Goal: Information Seeking & Learning: Learn about a topic

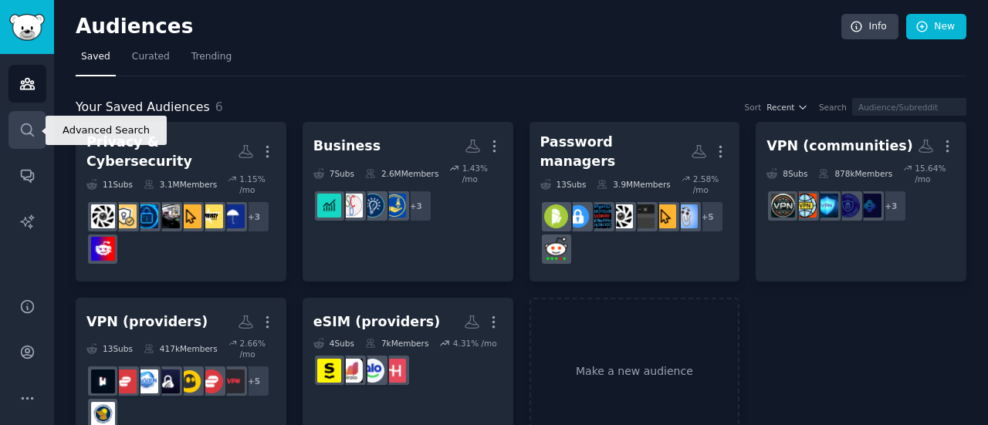
click at [26, 130] on icon "Sidebar" at bounding box center [27, 130] width 16 height 16
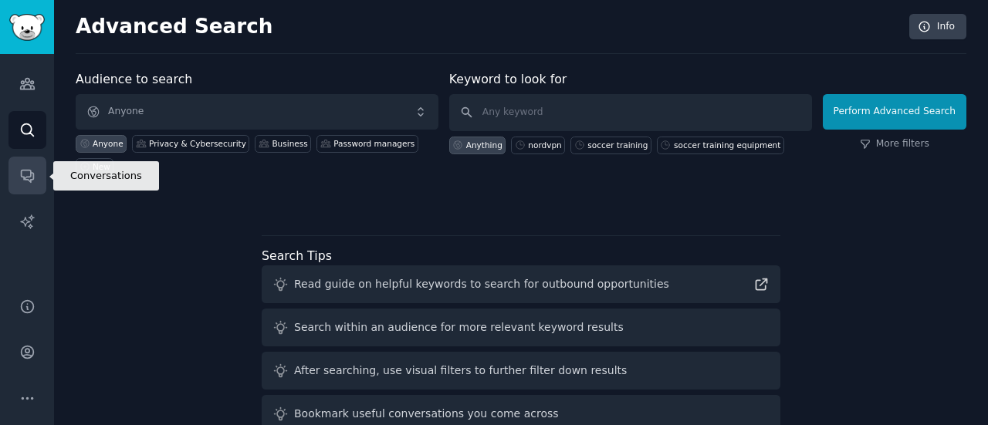
click at [31, 174] on icon "Sidebar" at bounding box center [27, 177] width 12 height 12
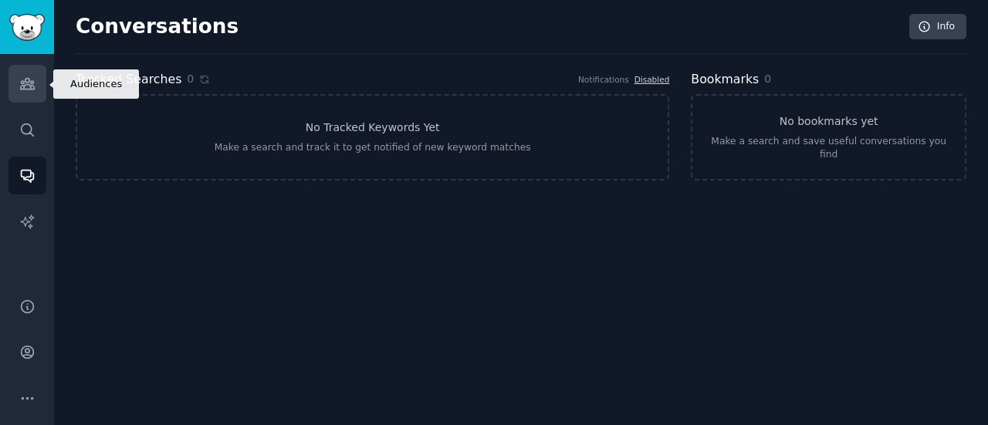
click at [26, 86] on icon "Sidebar" at bounding box center [27, 84] width 16 height 16
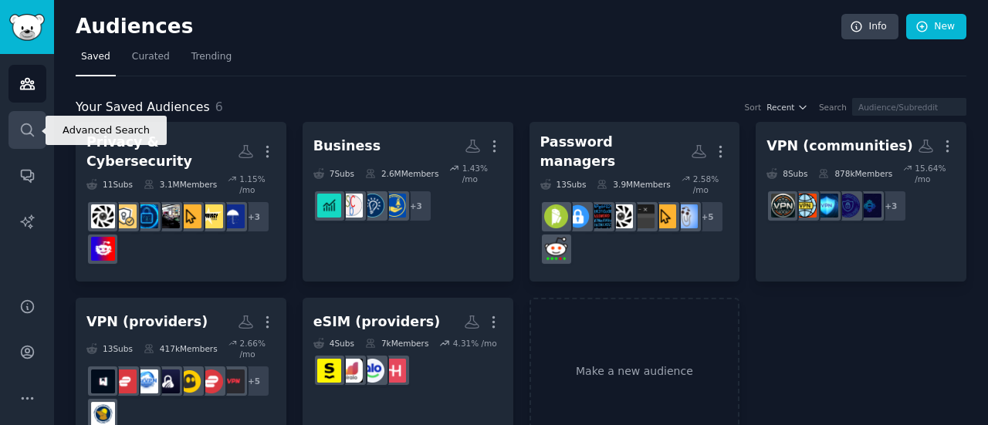
click at [32, 130] on icon "Sidebar" at bounding box center [27, 130] width 16 height 16
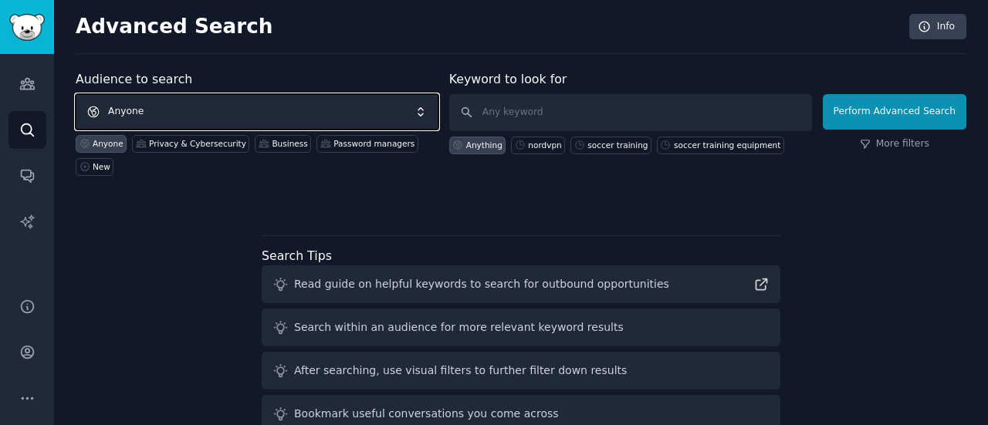
click at [367, 113] on span "Anyone" at bounding box center [257, 111] width 363 height 35
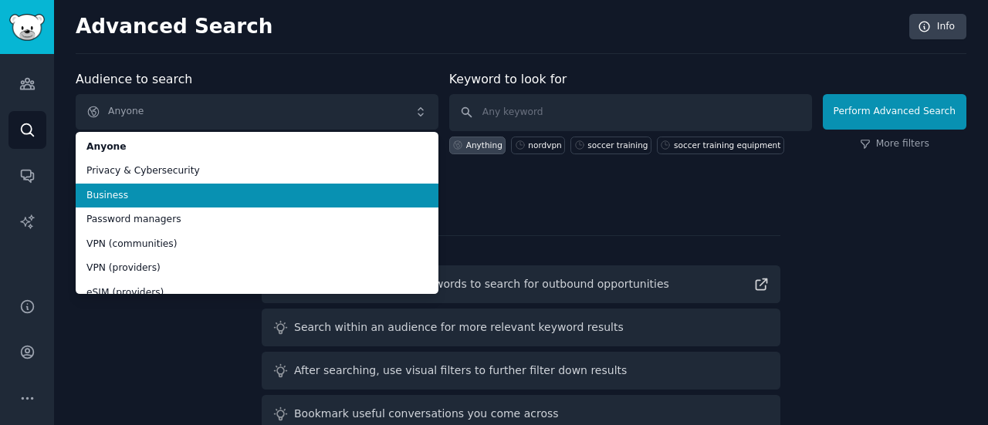
scroll to position [13, 0]
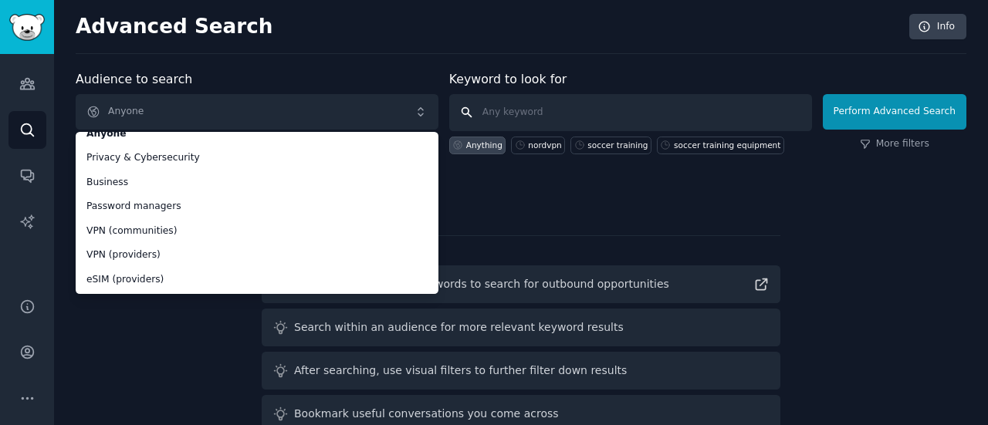
click at [557, 103] on input "text" at bounding box center [630, 112] width 363 height 37
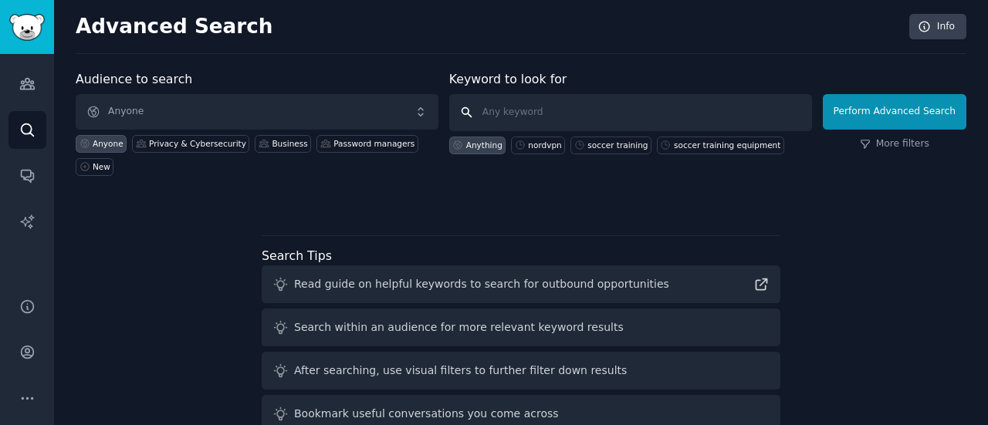
click at [557, 103] on input "text" at bounding box center [630, 112] width 363 height 37
click at [539, 149] on div "nordvpn" at bounding box center [538, 146] width 54 height 18
type input "nordvpn"
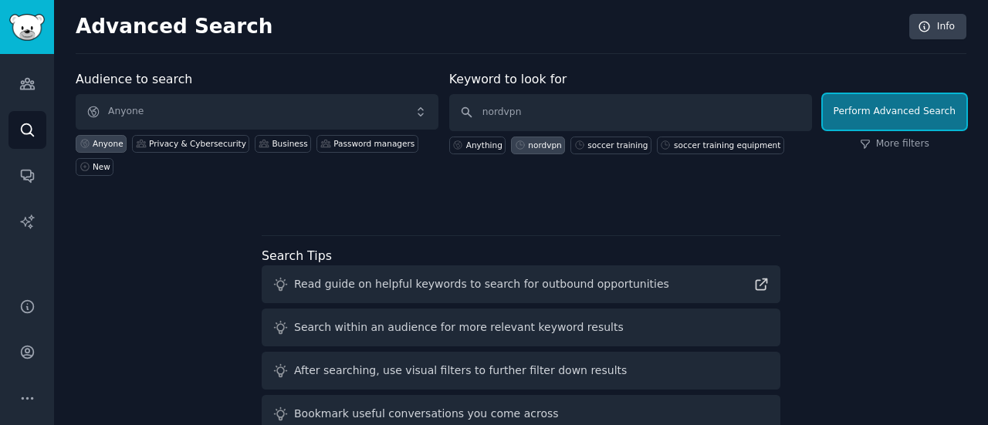
click at [914, 118] on button "Perform Advanced Search" at bounding box center [895, 111] width 144 height 35
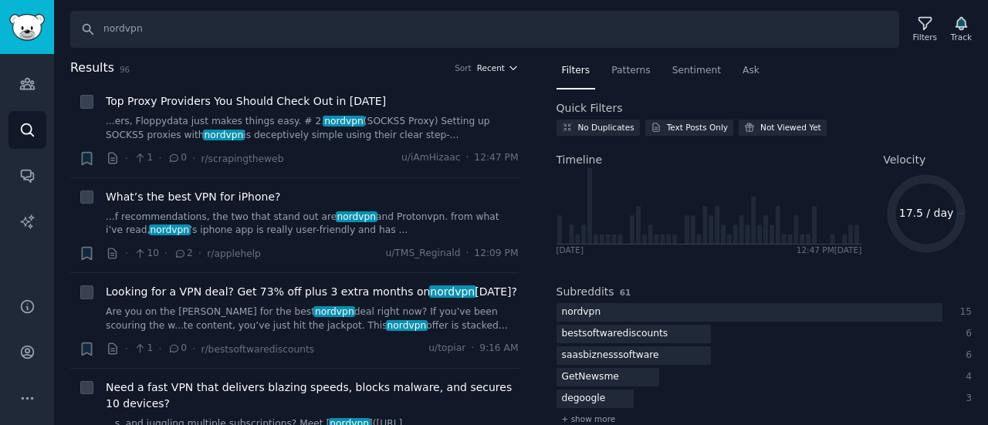
click at [494, 67] on span "Recent" at bounding box center [491, 68] width 28 height 11
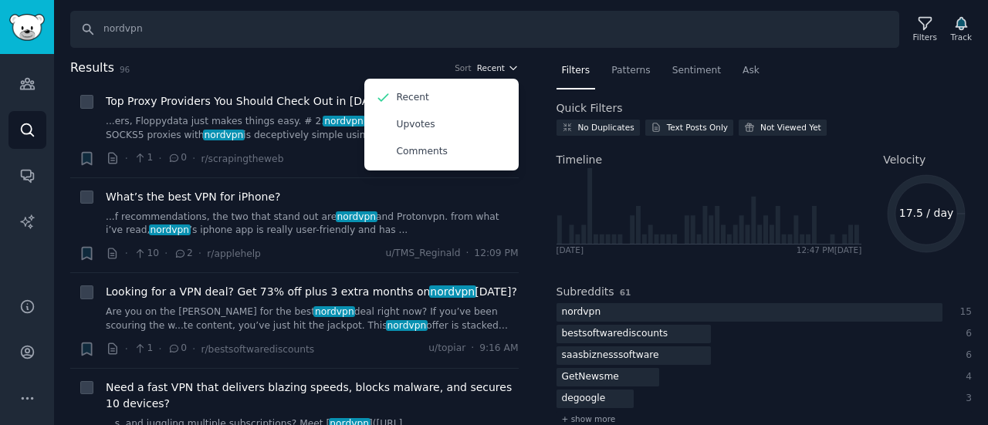
click at [494, 67] on span "Recent" at bounding box center [491, 68] width 28 height 11
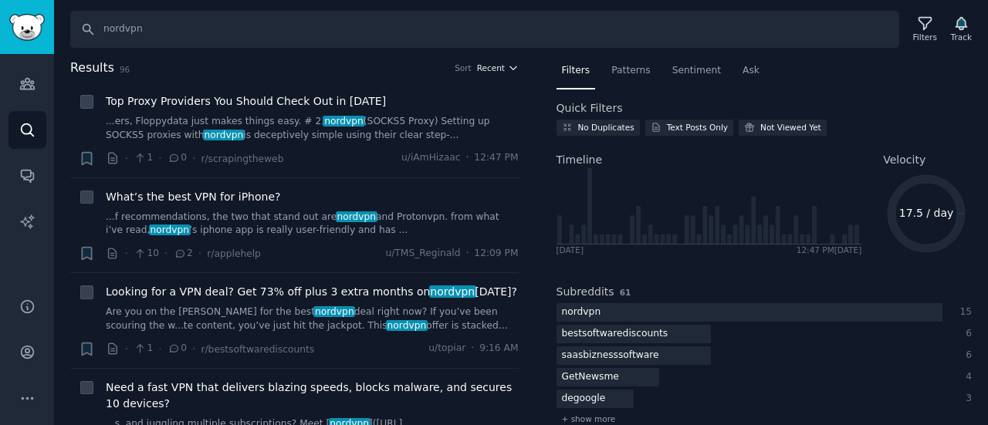
click at [509, 70] on icon "button" at bounding box center [513, 68] width 11 height 11
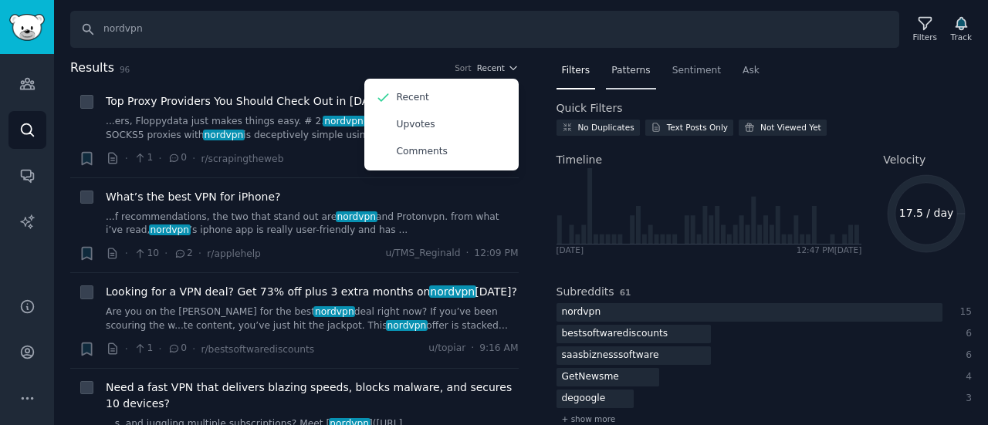
click at [646, 73] on div "Patterns" at bounding box center [630, 75] width 49 height 32
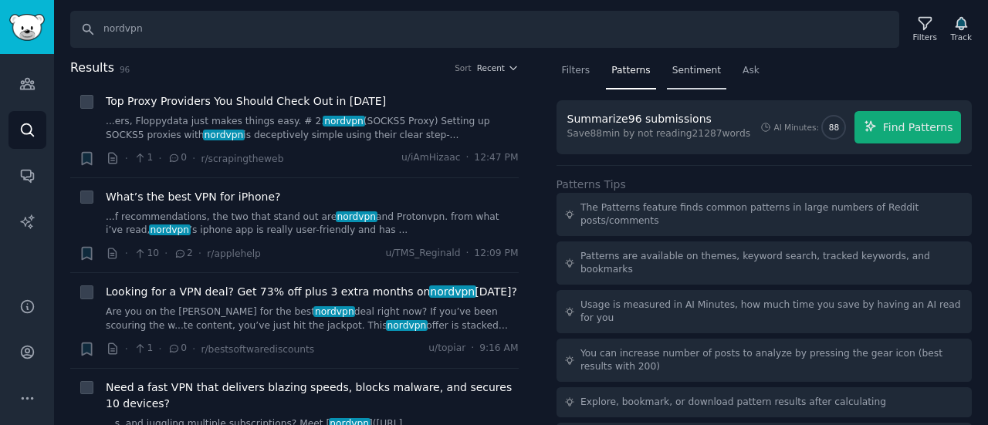
click at [684, 66] on span "Sentiment" at bounding box center [696, 71] width 49 height 14
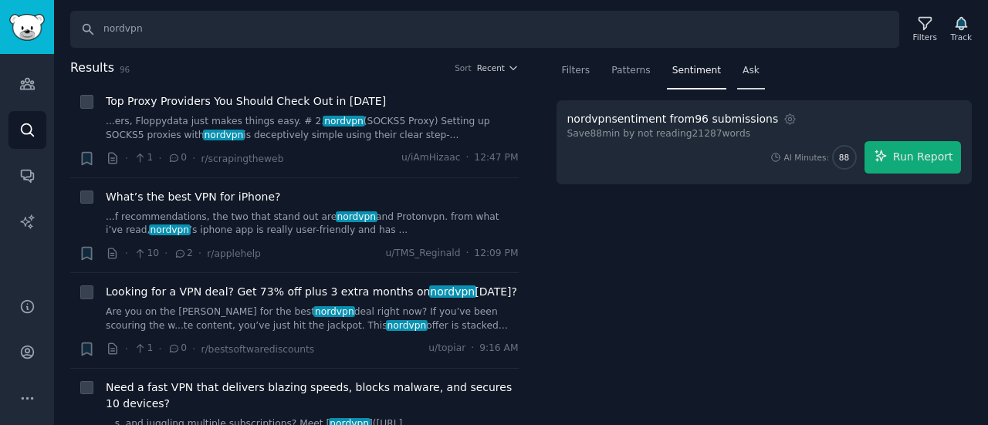
click at [742, 73] on span "Ask" at bounding box center [750, 71] width 17 height 14
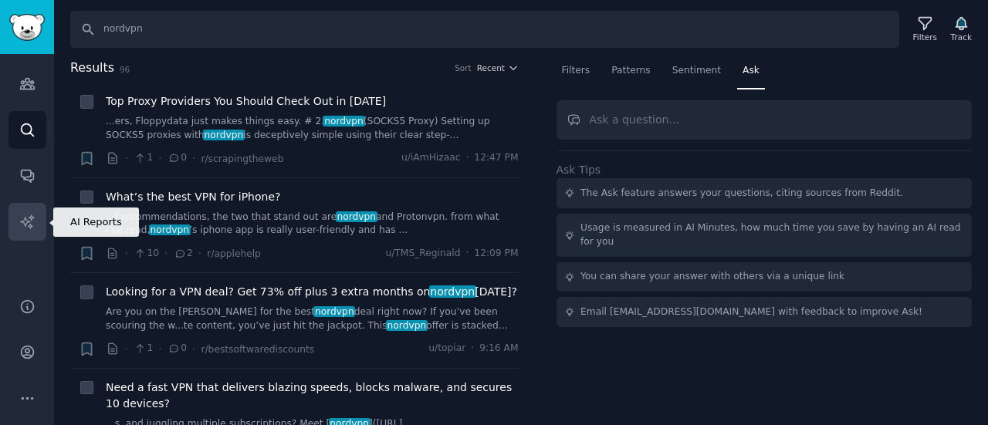
click at [27, 211] on link "AI Reports" at bounding box center [27, 222] width 38 height 38
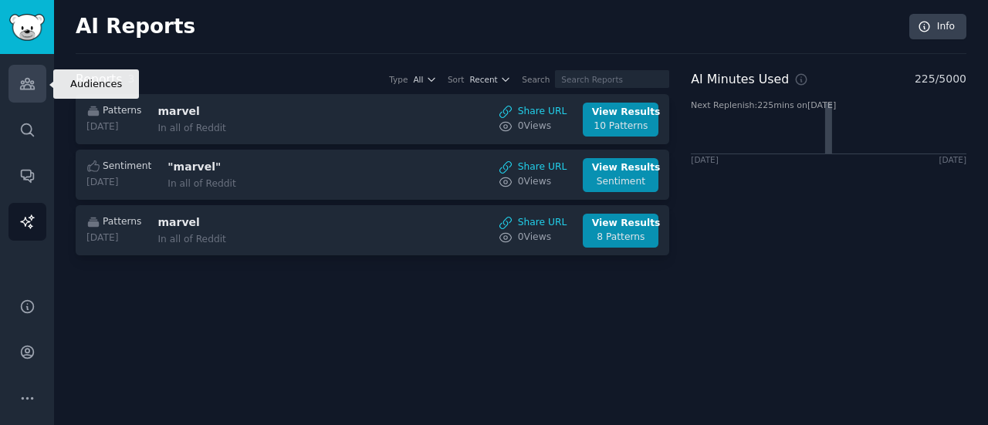
click at [39, 100] on link "Audiences" at bounding box center [27, 84] width 38 height 38
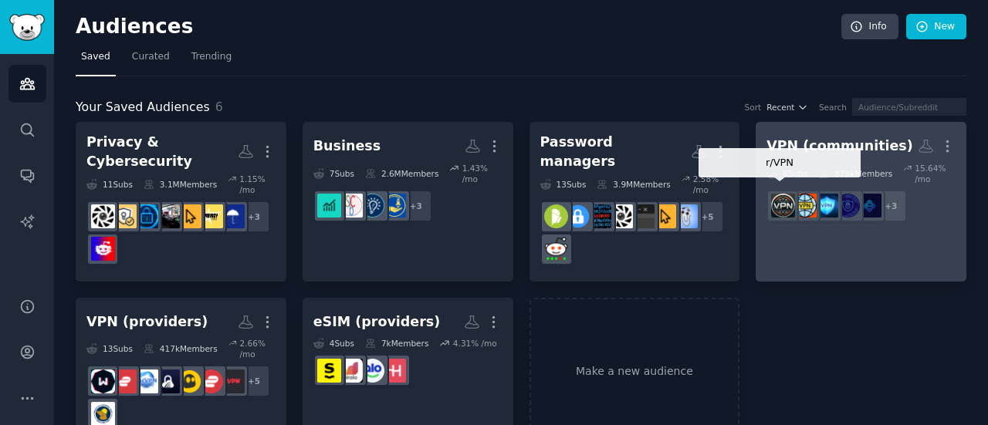
scroll to position [9, 0]
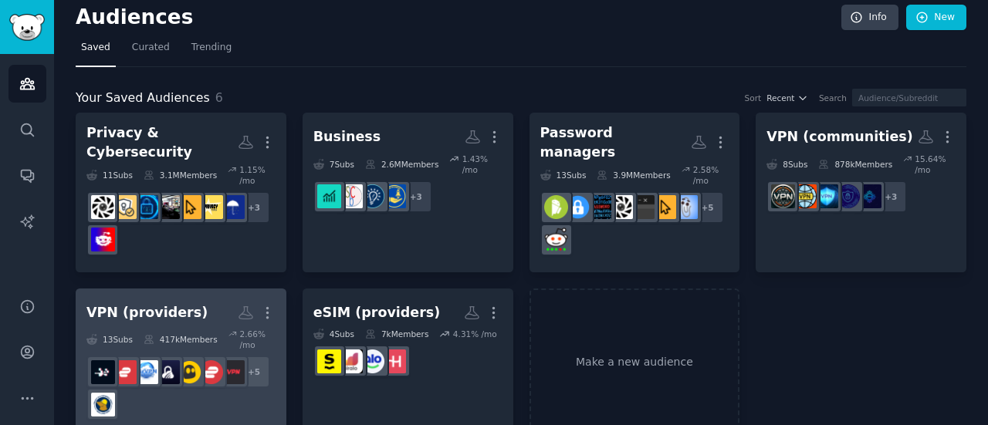
click at [166, 303] on div "VPN (providers)" at bounding box center [146, 312] width 121 height 19
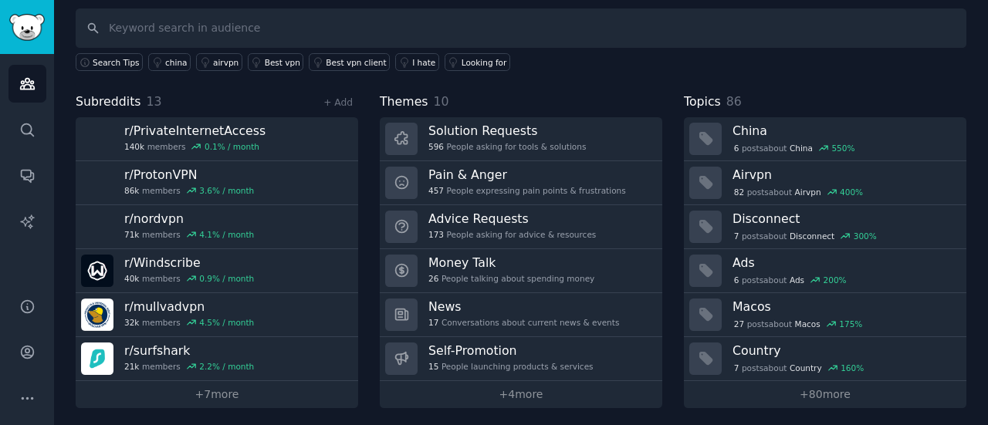
scroll to position [103, 0]
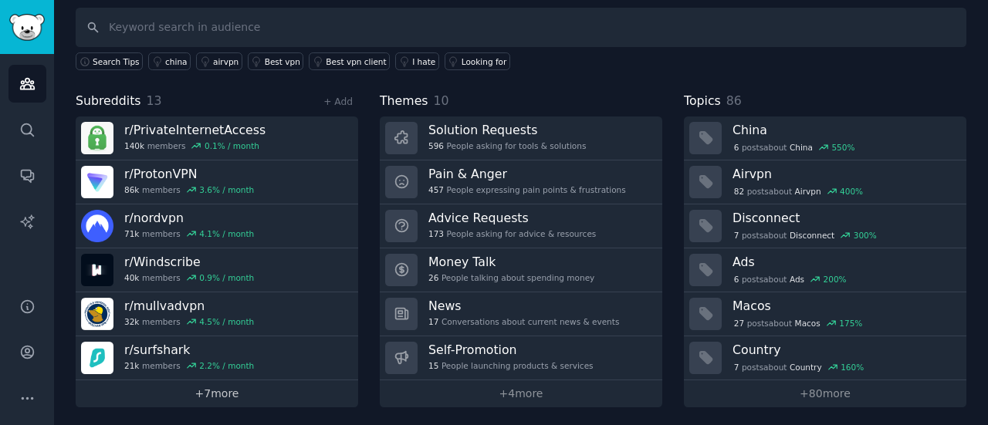
click at [218, 384] on link "+ 7 more" at bounding box center [217, 393] width 282 height 27
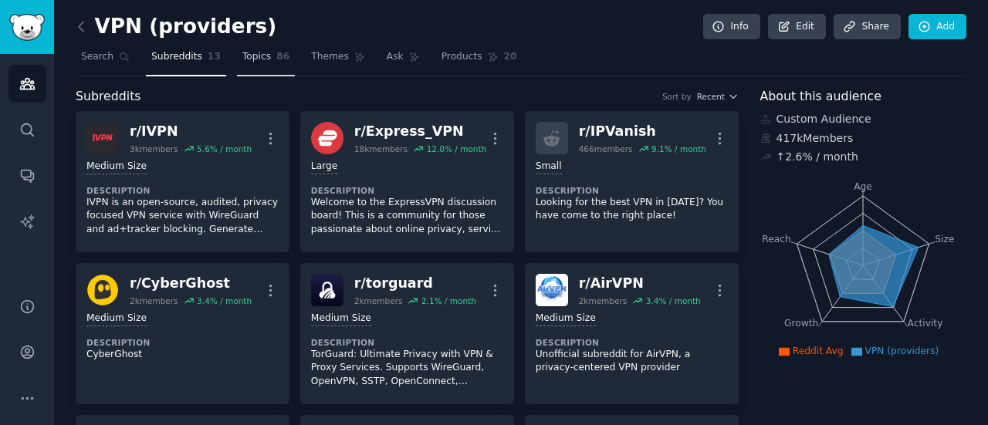
click at [242, 53] on span "Topics" at bounding box center [256, 57] width 29 height 14
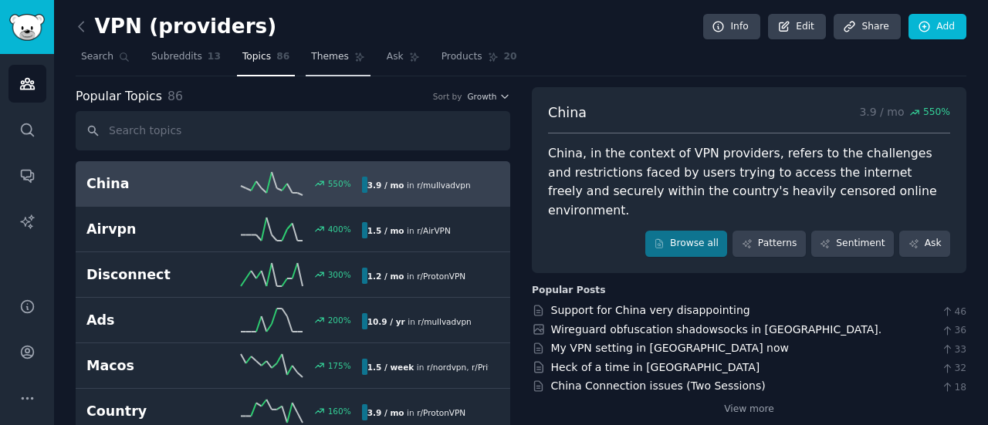
click at [320, 55] on span "Themes" at bounding box center [330, 57] width 38 height 14
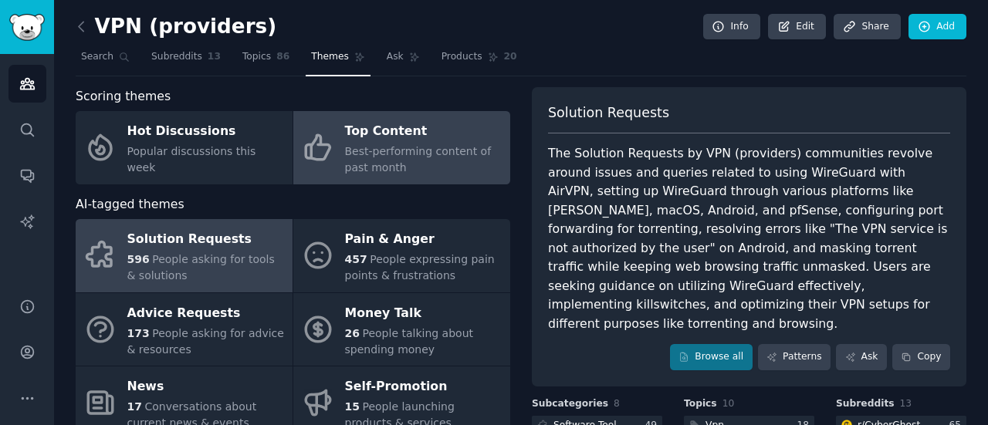
scroll to position [1, 0]
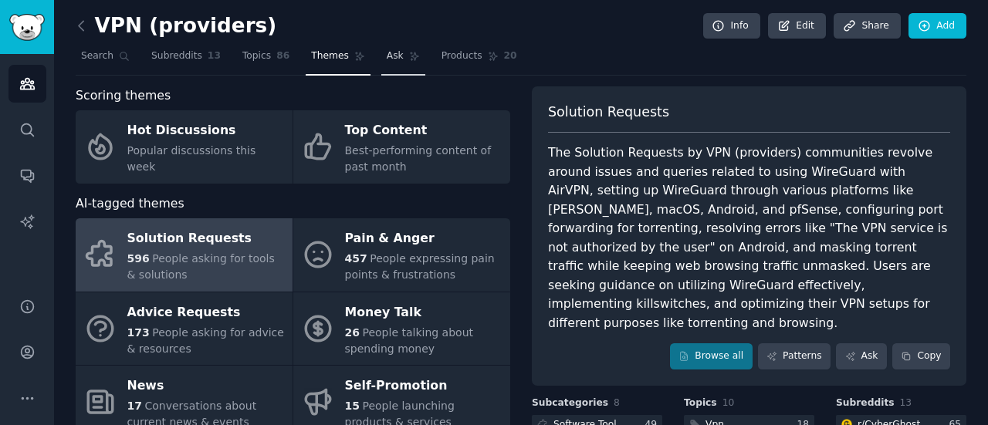
click at [387, 61] on span "Ask" at bounding box center [395, 56] width 17 height 14
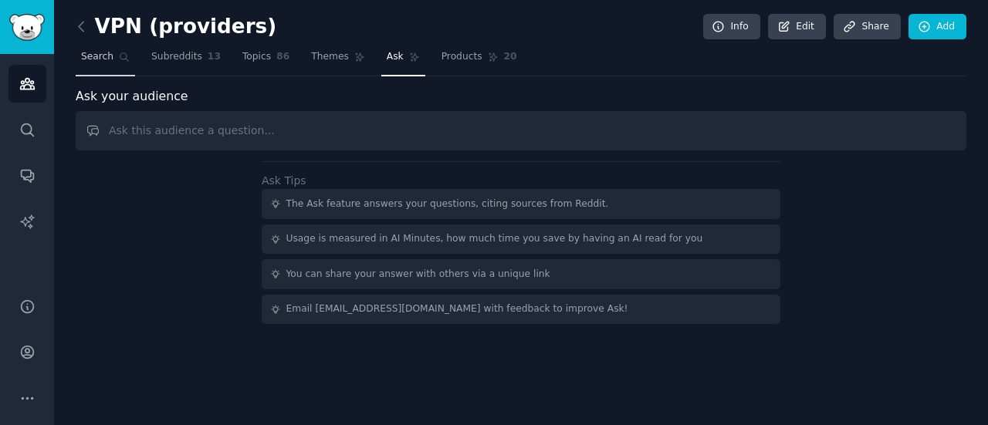
click at [119, 58] on icon at bounding box center [124, 57] width 11 height 11
